Goal: Navigation & Orientation: Find specific page/section

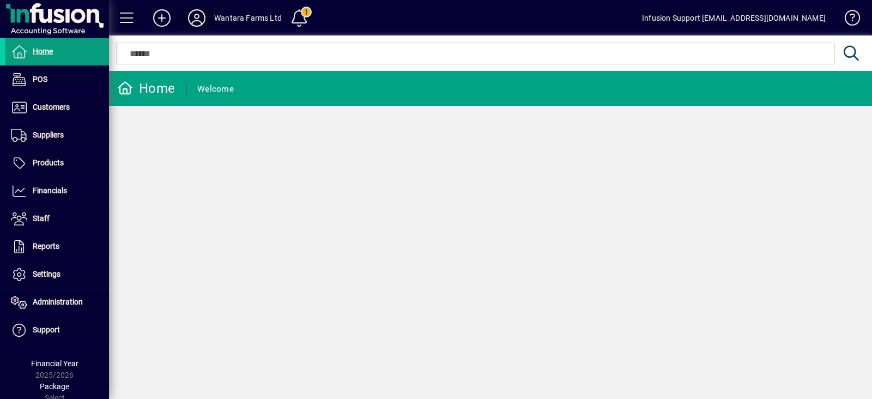
click at [196, 17] on icon at bounding box center [197, 17] width 22 height 17
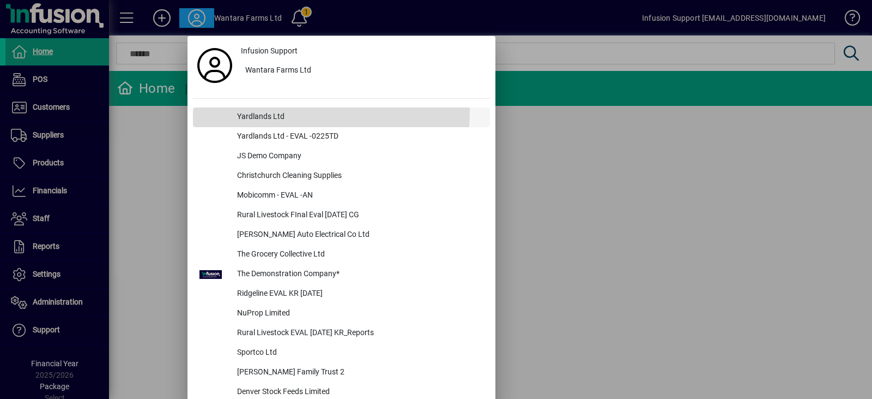
click at [277, 110] on div "Yardlands Ltd" at bounding box center [359, 117] width 262 height 20
